Goal: Task Accomplishment & Management: Manage account settings

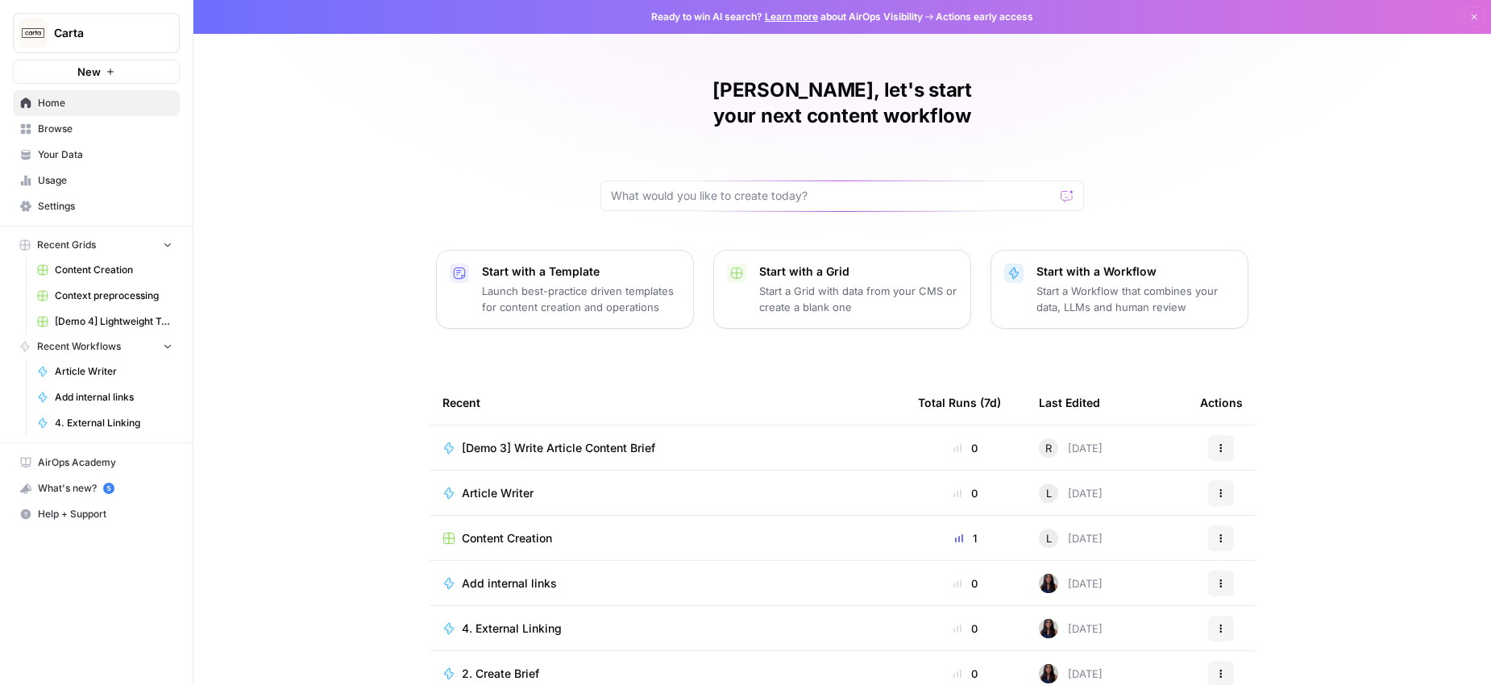
scroll to position [56, 0]
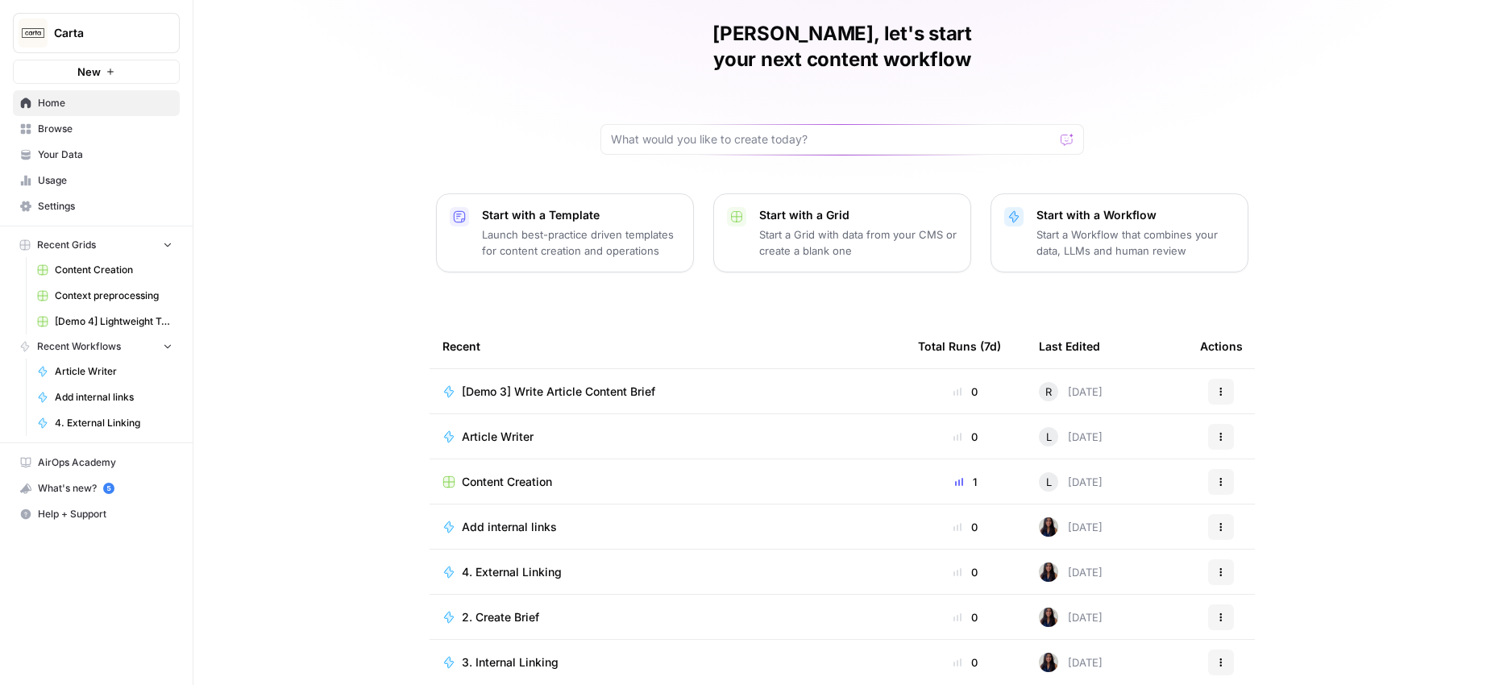
click at [45, 127] on span "Browse" at bounding box center [105, 129] width 135 height 15
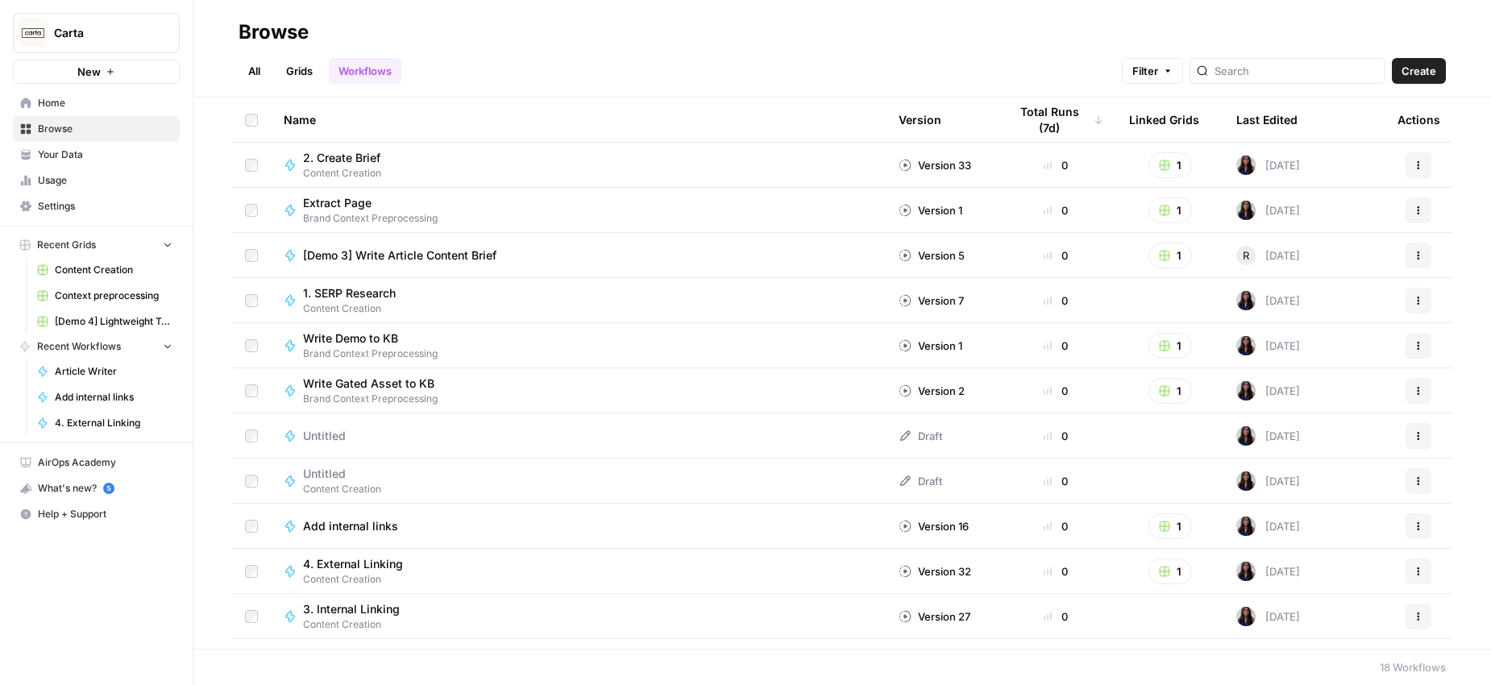
click at [98, 269] on span "Content Creation" at bounding box center [114, 270] width 118 height 15
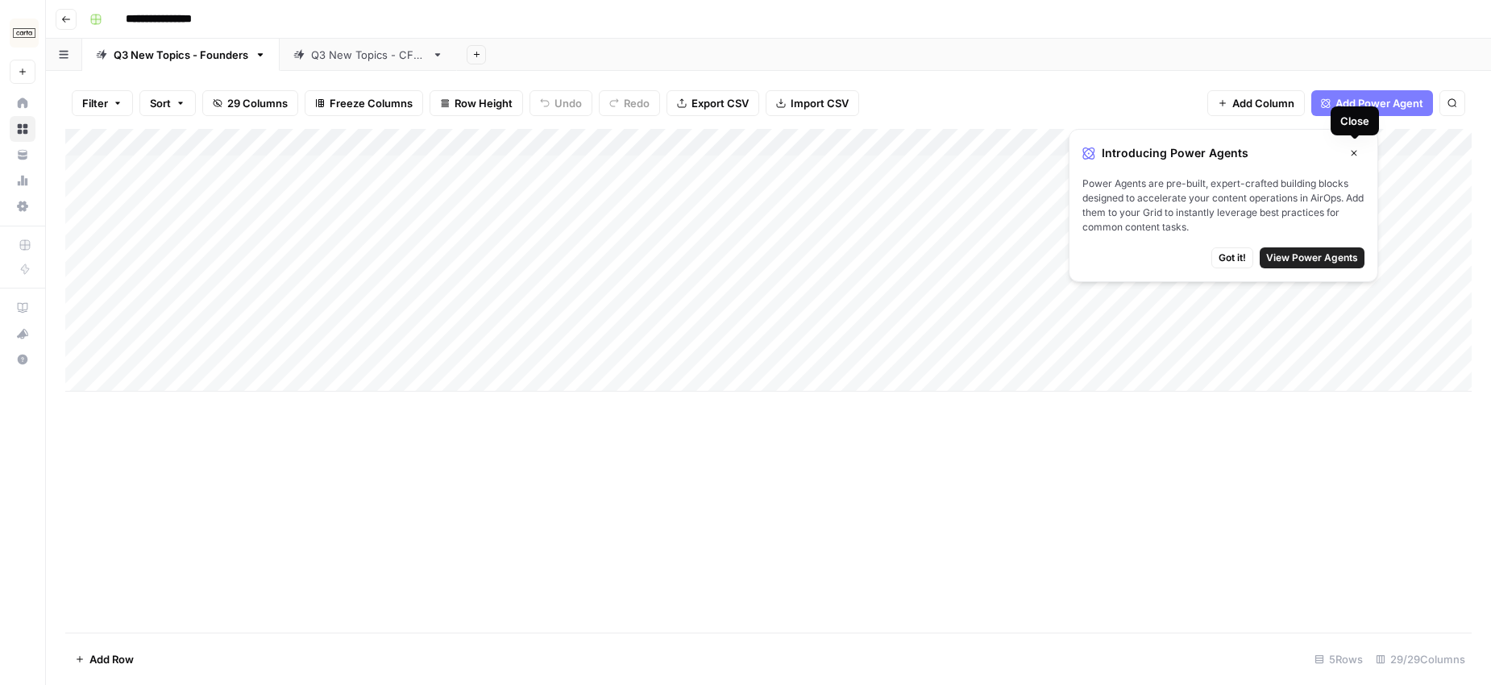
drag, startPoint x: 1352, startPoint y: 153, endPoint x: 1300, endPoint y: 150, distance: 52.5
click at [1352, 153] on icon "button" at bounding box center [1354, 153] width 10 height 10
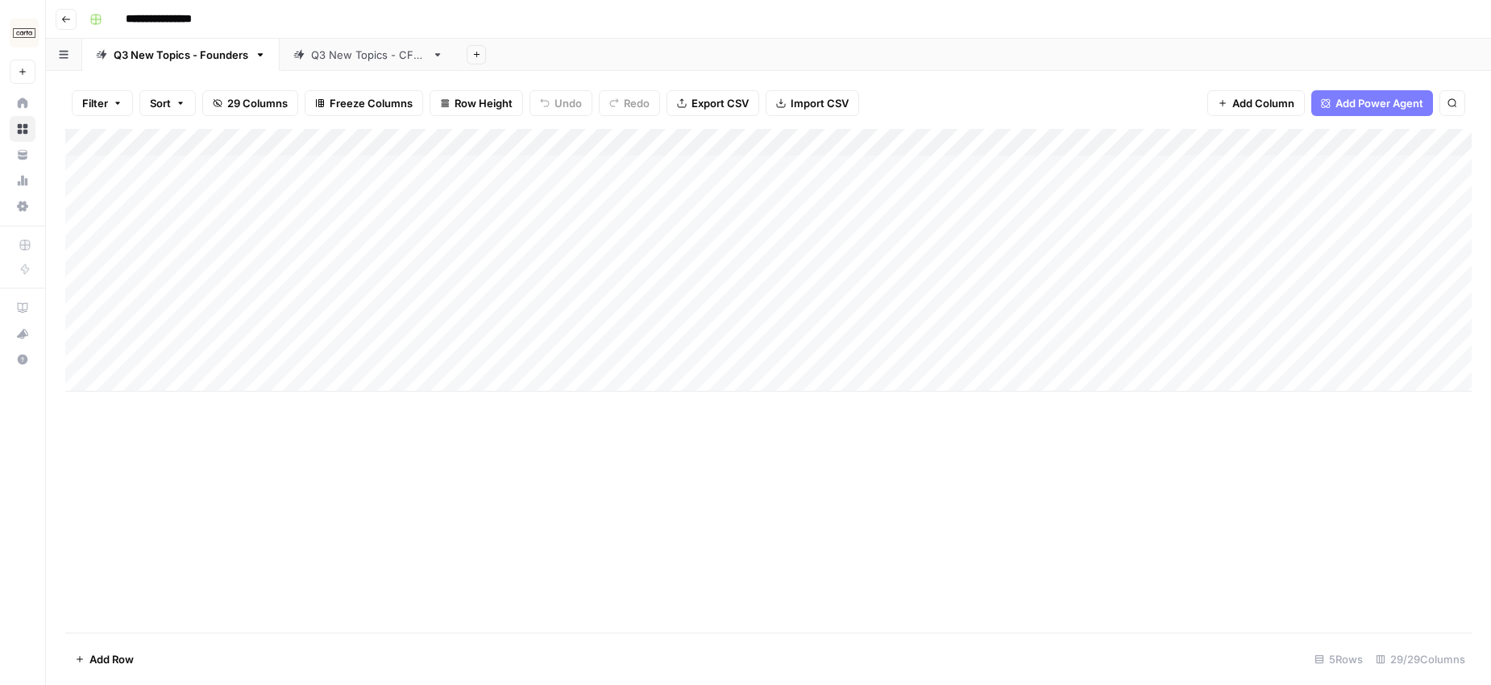
click at [355, 57] on div "Q3 New Topics - CFOs" at bounding box center [368, 55] width 114 height 16
click at [193, 53] on div "Q3 New Topics - Founders" at bounding box center [181, 55] width 135 height 16
click at [1164, 42] on div "Add Sheet" at bounding box center [974, 55] width 1034 height 32
click at [929, 27] on div "**********" at bounding box center [779, 19] width 1392 height 26
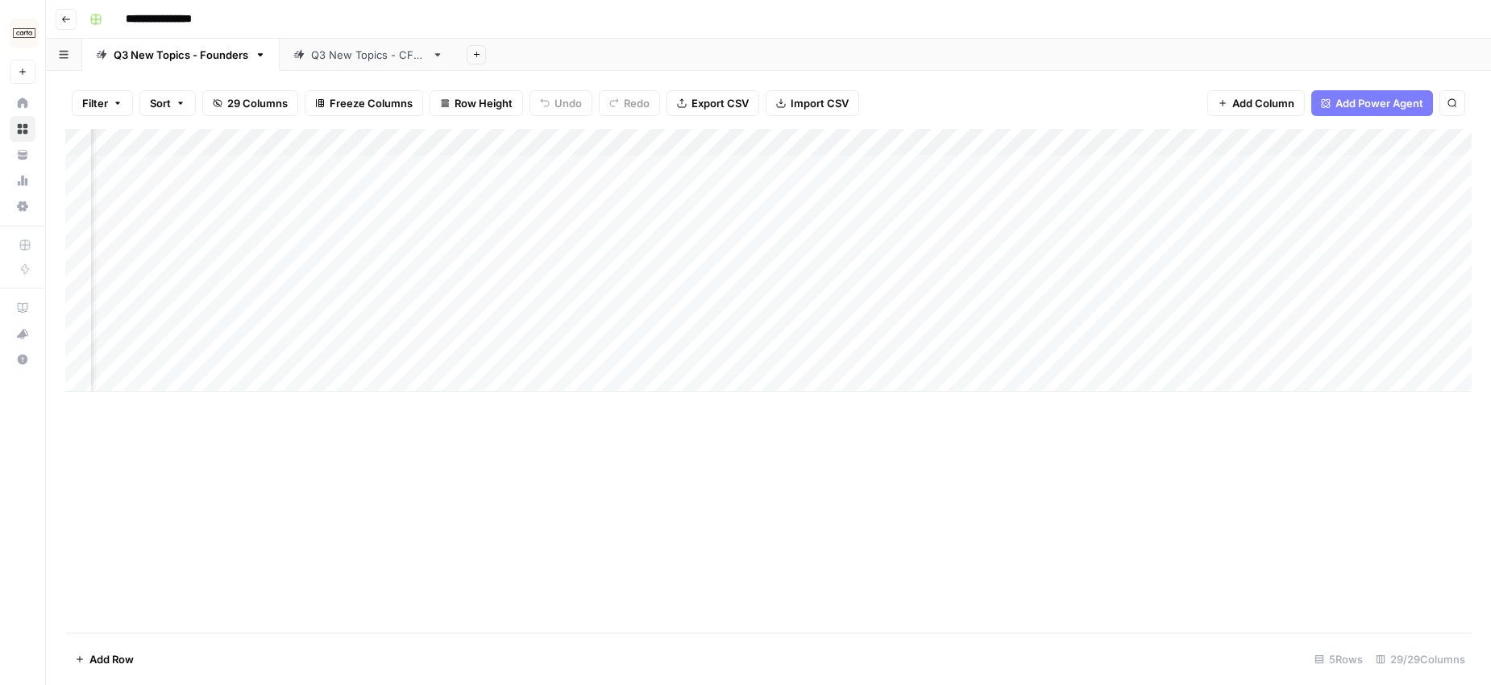
click at [818, 44] on div "Add Sheet" at bounding box center [974, 55] width 1034 height 32
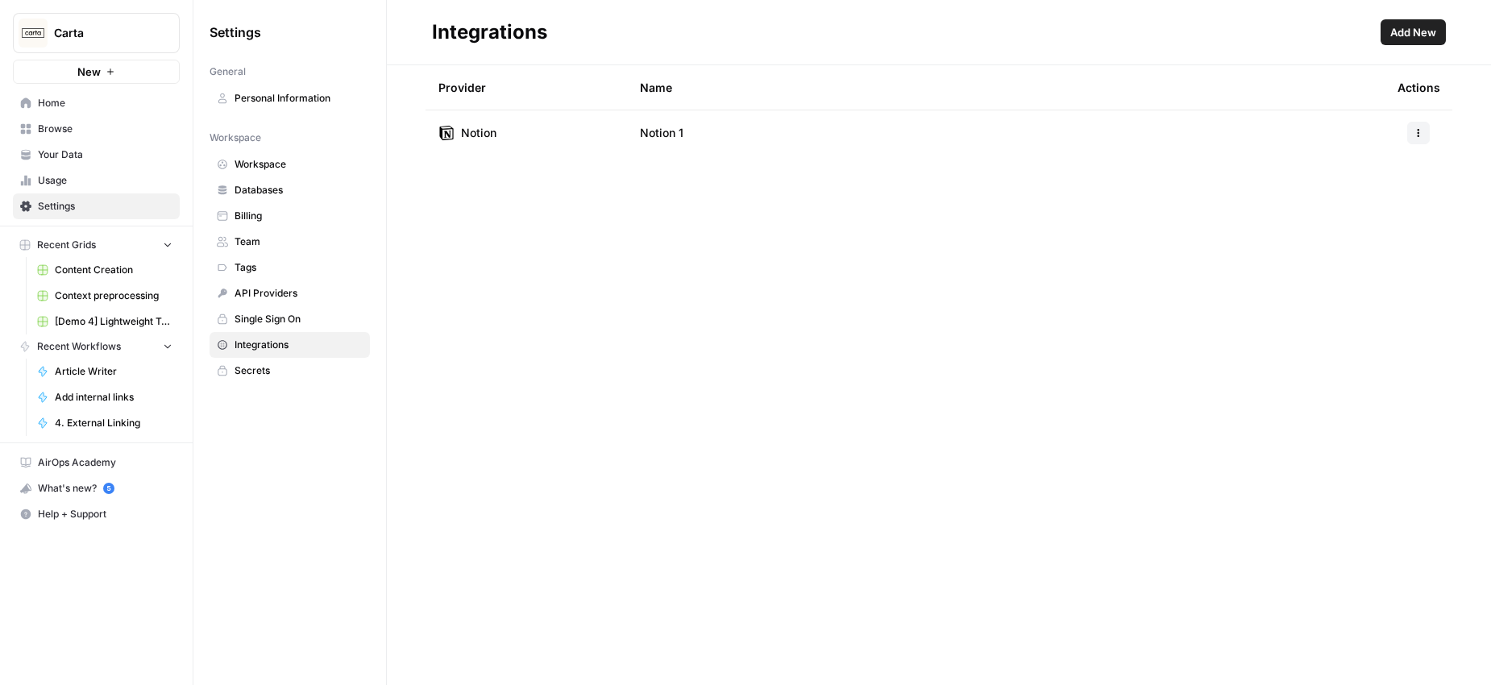
click at [1411, 32] on span "Add New" at bounding box center [1413, 32] width 46 height 16
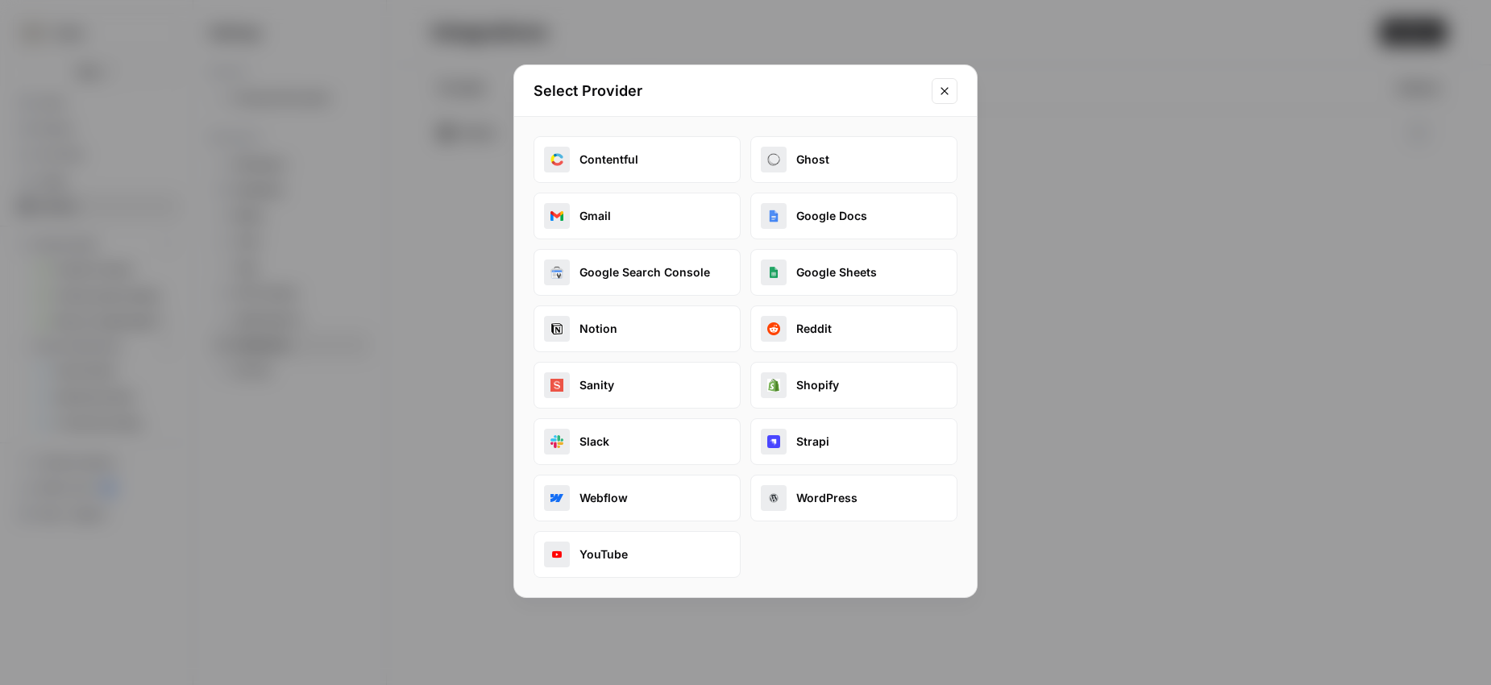
click at [638, 273] on button "Google Search Console" at bounding box center [636, 272] width 207 height 47
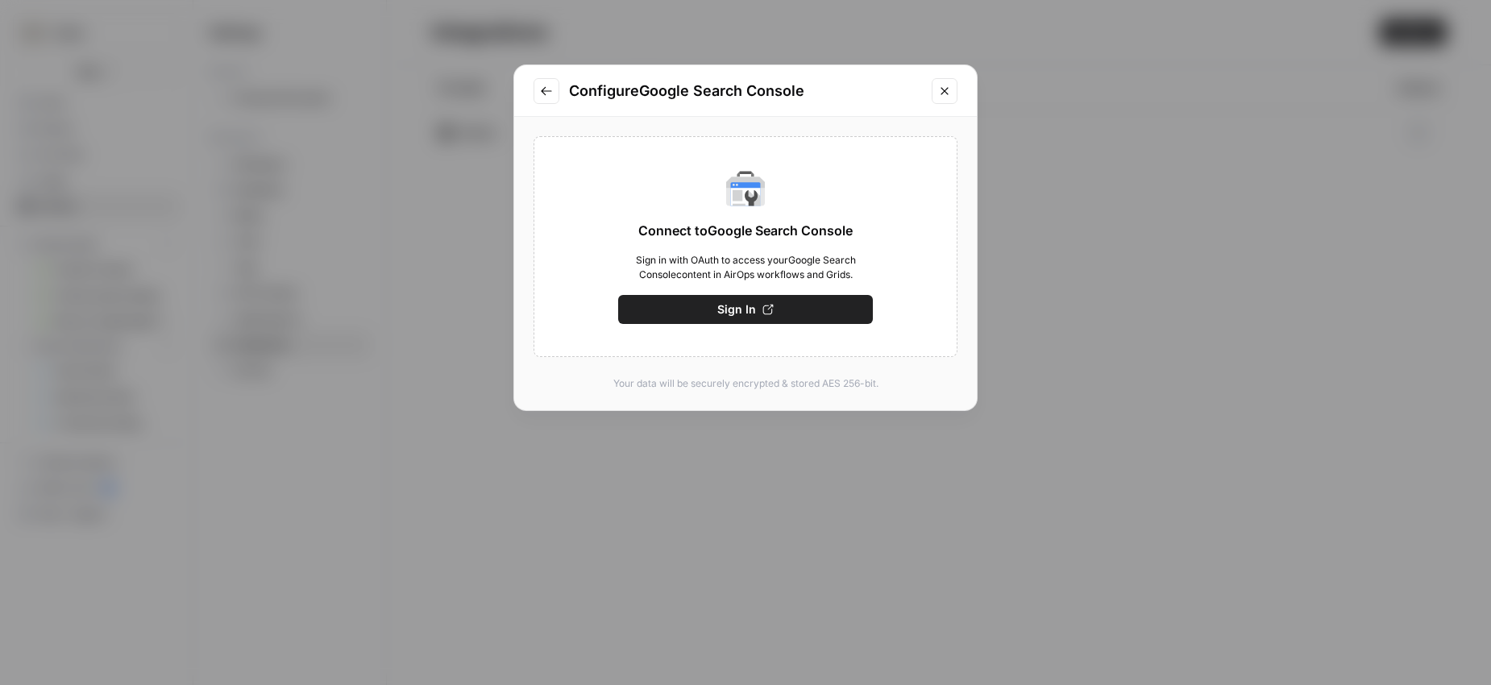
click at [741, 309] on span "Sign In" at bounding box center [736, 309] width 39 height 16
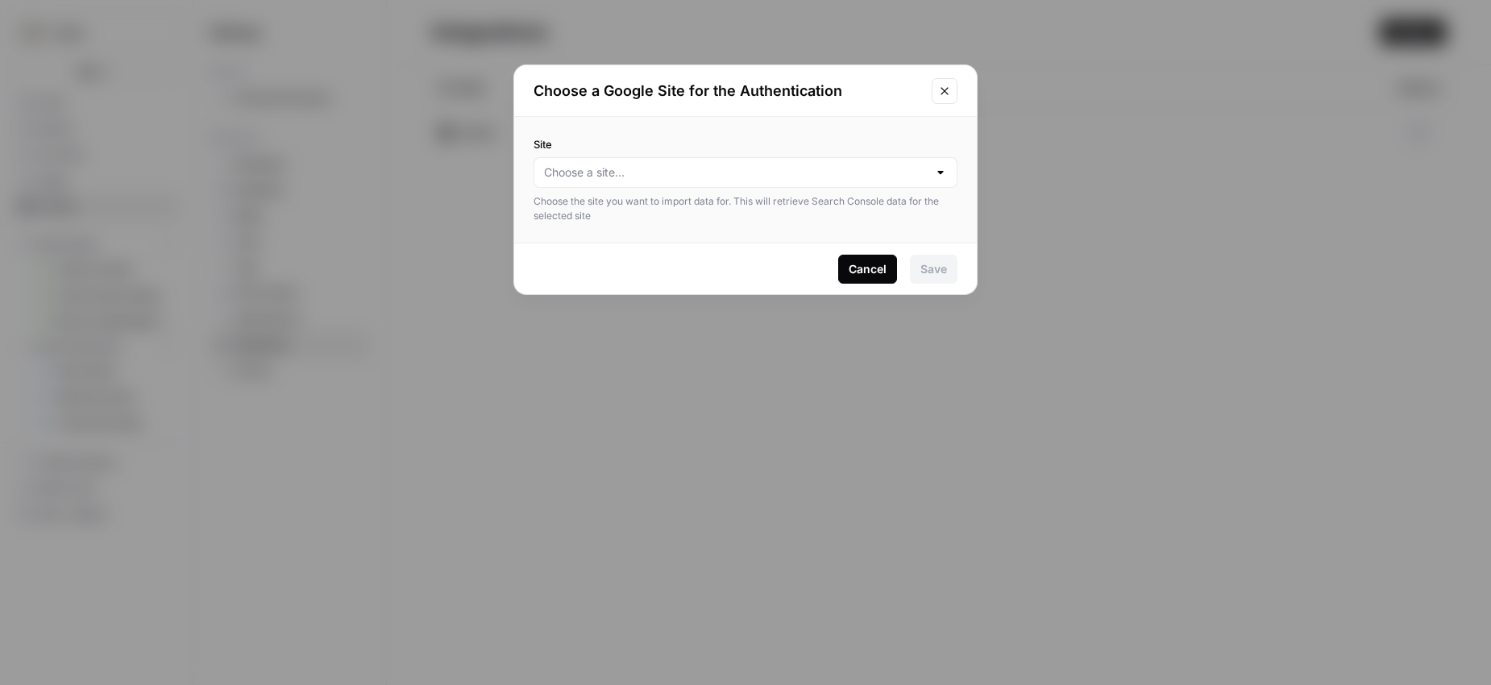
click at [625, 181] on div at bounding box center [745, 172] width 424 height 31
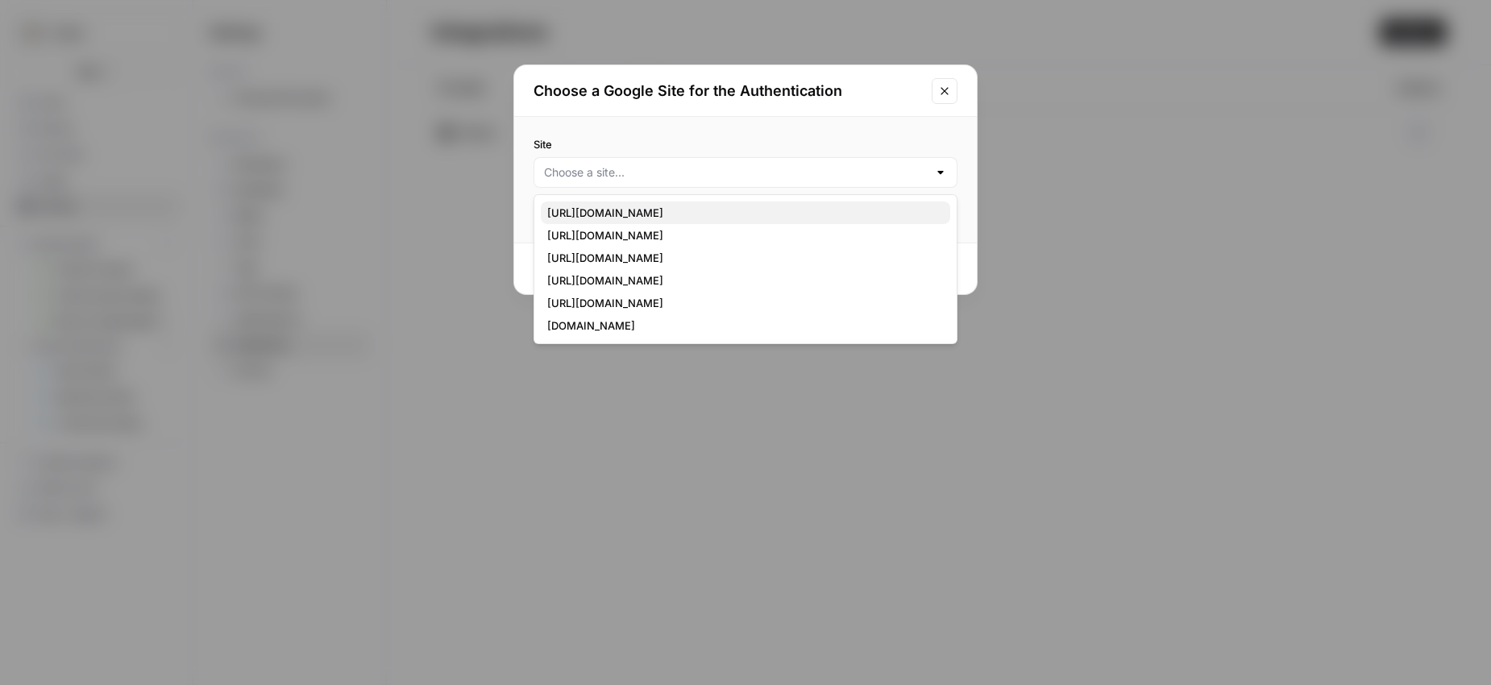
click at [616, 212] on span "https://carta.com/" at bounding box center [742, 213] width 390 height 16
type input "https://carta.com/"
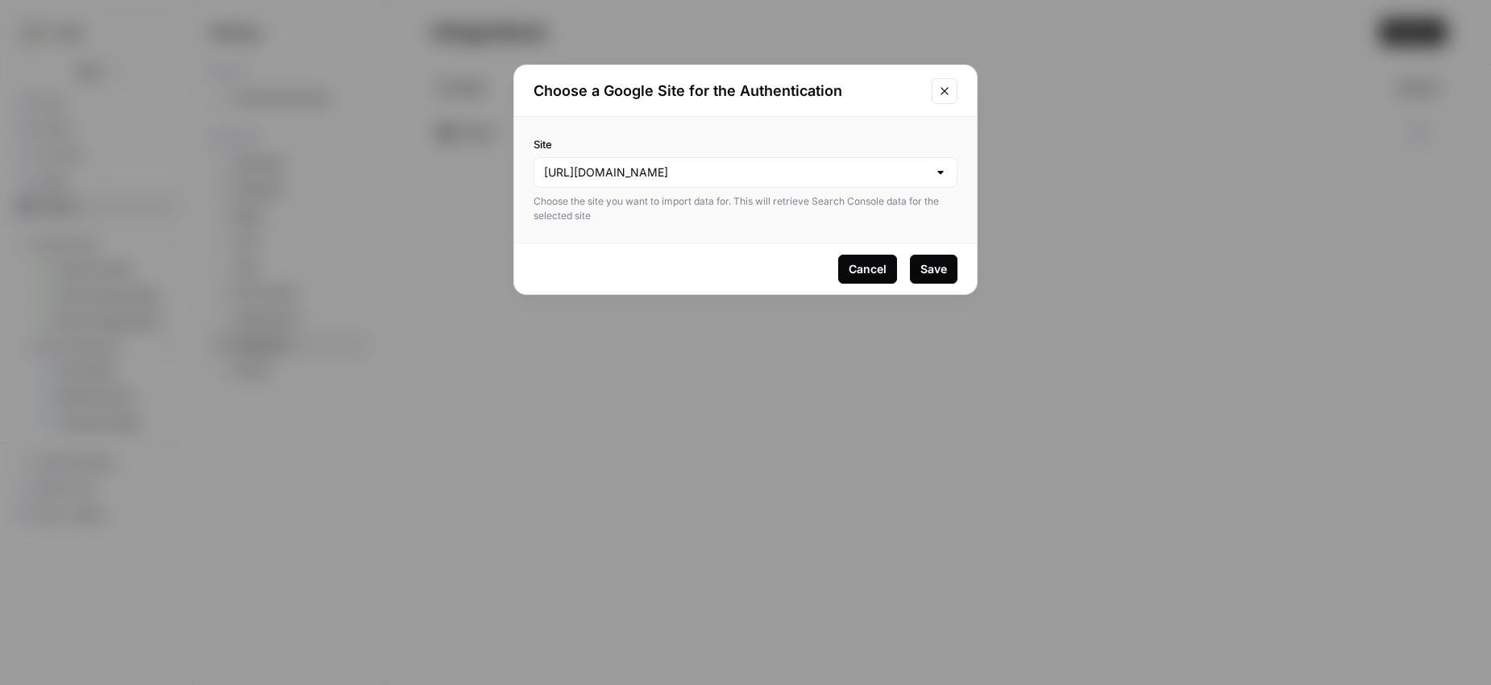
click at [936, 274] on div "Save" at bounding box center [933, 269] width 27 height 16
